Goal: Task Accomplishment & Management: Use online tool/utility

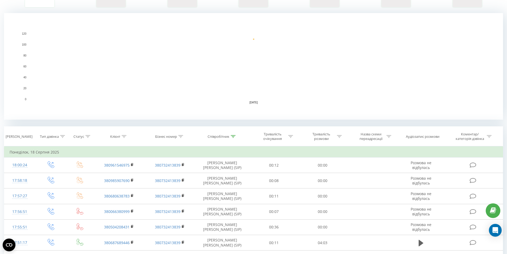
scroll to position [53, 0]
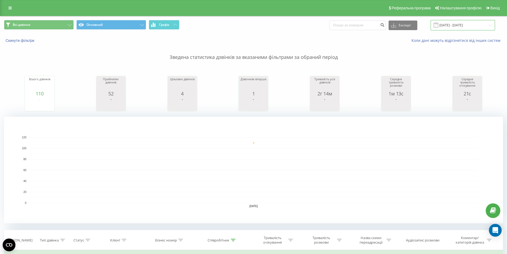
click at [465, 27] on input "[DATE] - [DATE]" at bounding box center [463, 25] width 64 height 10
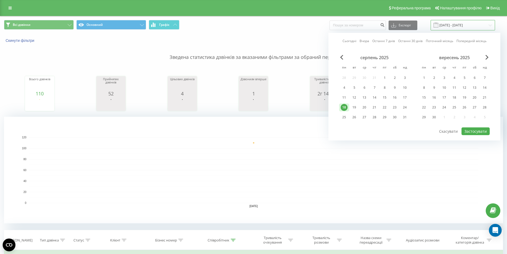
scroll to position [27, 0]
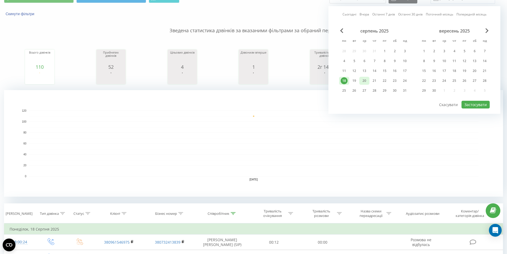
click at [362, 81] on div "20" at bounding box center [364, 80] width 7 height 7
click at [476, 107] on button "Застосувати" at bounding box center [476, 105] width 28 height 8
type input "[DATE] - [DATE]"
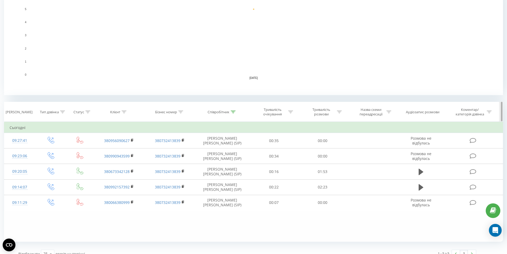
scroll to position [136, 0]
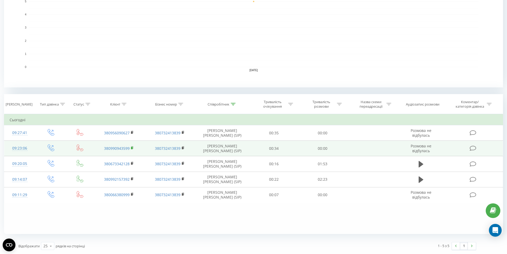
click at [133, 147] on rect at bounding box center [132, 148] width 2 height 2
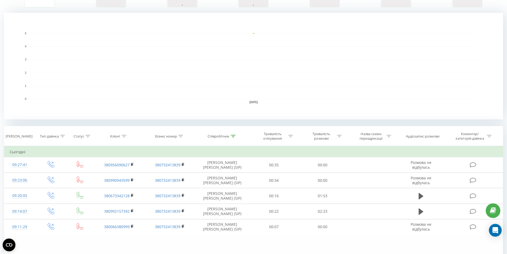
scroll to position [56, 0]
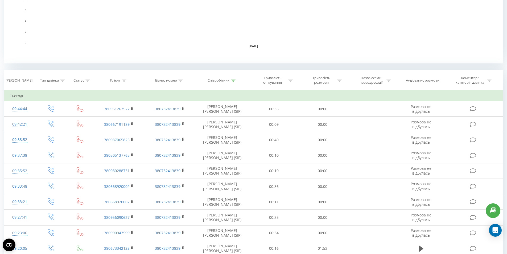
scroll to position [213, 0]
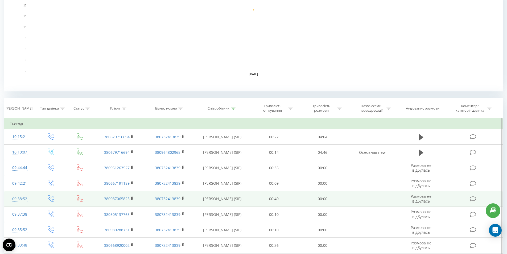
scroll to position [133, 0]
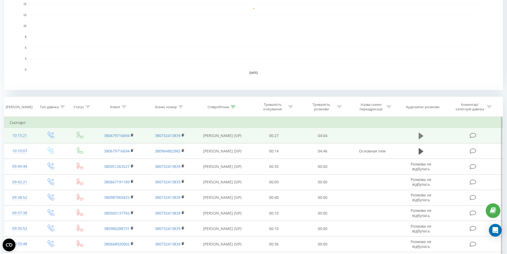
click at [421, 135] on icon at bounding box center [421, 135] width 5 height 6
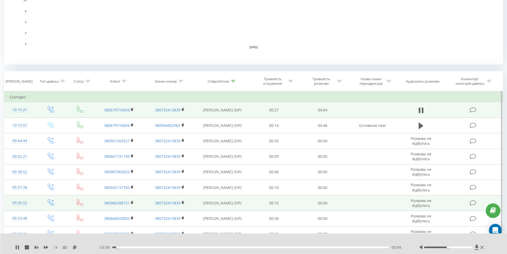
scroll to position [211, 0]
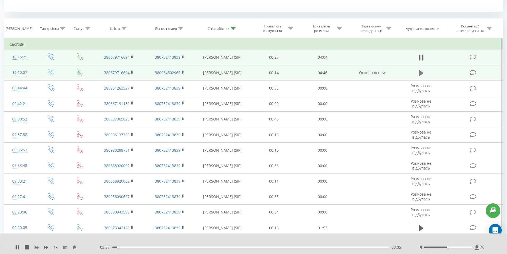
click at [421, 73] on icon at bounding box center [421, 73] width 5 height 6
click at [114, 248] on div "- 04:44 00:00 00:00" at bounding box center [253, 246] width 308 height 5
click at [118, 248] on div "00:01" at bounding box center [250, 247] width 277 height 2
click at [121, 247] on div "00:06" at bounding box center [250, 247] width 277 height 2
click at [125, 247] on div "00:09" at bounding box center [250, 247] width 277 height 2
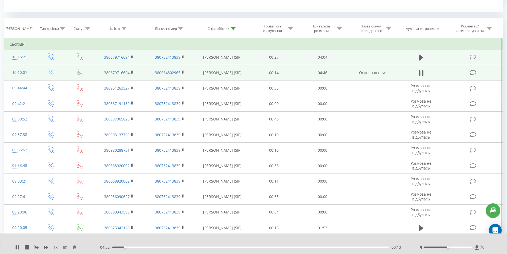
click at [129, 247] on div "00:13" at bounding box center [250, 247] width 277 height 2
click at [139, 247] on div "00:24" at bounding box center [250, 247] width 277 height 2
click at [143, 247] on div "00:31" at bounding box center [250, 247] width 277 height 2
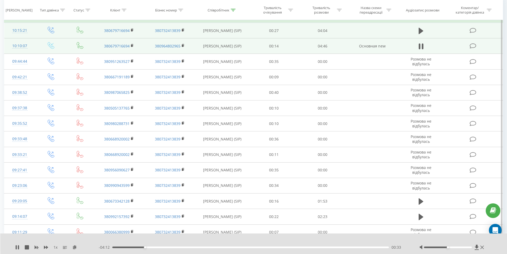
scroll to position [132, 0]
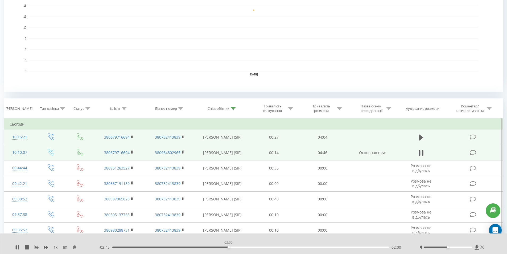
click at [228, 247] on div "02:00" at bounding box center [250, 247] width 277 height 2
click at [224, 248] on div "- 02:43 02:02 02:02" at bounding box center [253, 246] width 308 height 5
click at [224, 248] on div "01:55" at bounding box center [250, 247] width 277 height 2
click at [218, 247] on div "01:49" at bounding box center [250, 247] width 277 height 2
click at [275, 247] on div "02:56" at bounding box center [250, 247] width 277 height 2
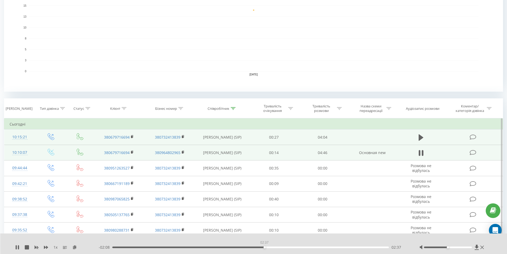
click at [264, 247] on div "02:37" at bounding box center [250, 247] width 277 height 2
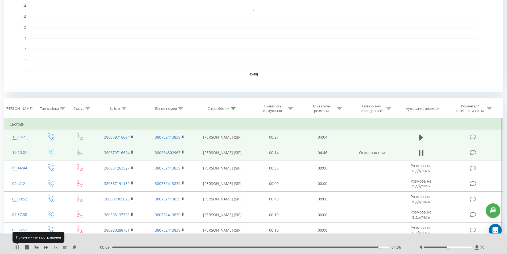
click at [17, 247] on icon at bounding box center [17, 247] width 4 height 4
click at [421, 140] on icon at bounding box center [421, 137] width 5 height 7
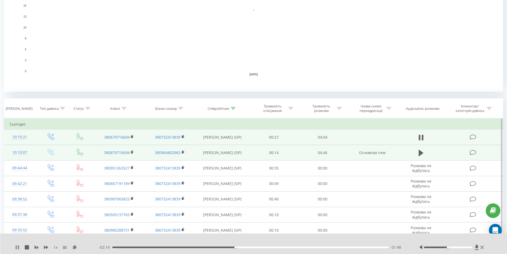
click at [17, 246] on icon at bounding box center [16, 247] width 1 height 4
